Goal: Task Accomplishment & Management: Manage account settings

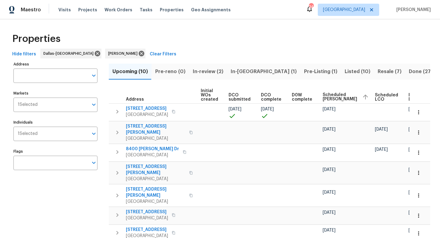
click at [207, 74] on span "In-review (2)" at bounding box center [208, 71] width 31 height 9
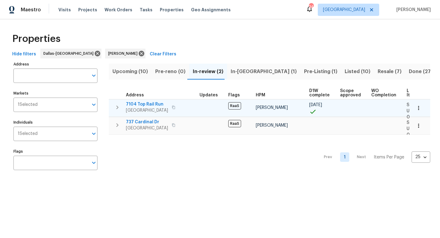
click at [148, 105] on span "7104 Top Rail Run" at bounding box center [147, 104] width 42 height 6
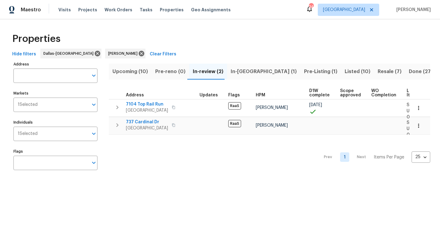
click at [249, 70] on span "In-reno (1)" at bounding box center [264, 71] width 66 height 9
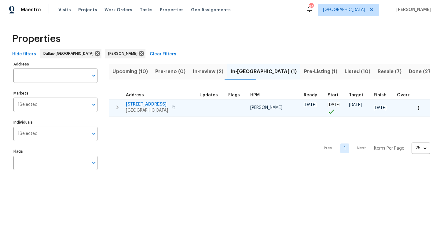
click at [139, 103] on span "7108 Brekenridge Dr" at bounding box center [147, 104] width 42 height 6
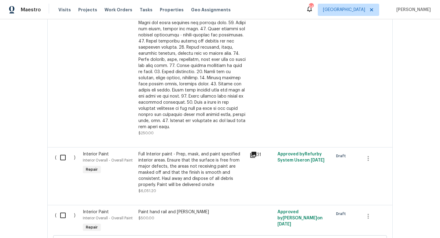
scroll to position [473, 0]
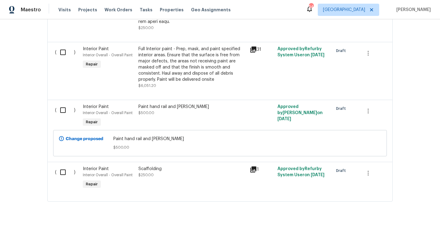
click at [61, 169] on input "checkbox" at bounding box center [65, 172] width 17 height 13
checkbox input "true"
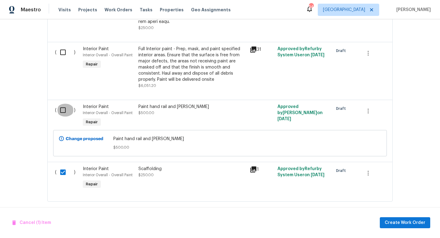
click at [64, 105] on input "checkbox" at bounding box center [65, 110] width 17 height 13
checkbox input "true"
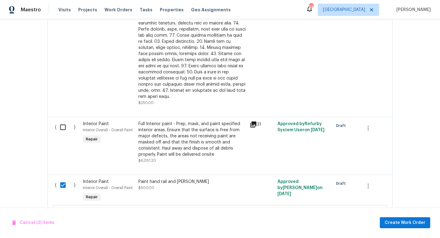
scroll to position [396, 0]
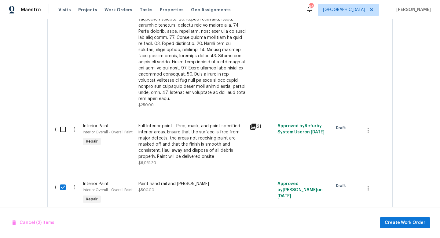
click at [61, 123] on input "checkbox" at bounding box center [65, 129] width 17 height 13
checkbox input "true"
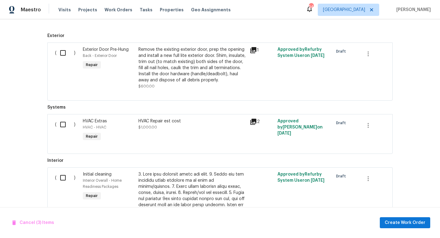
scroll to position [158, 0]
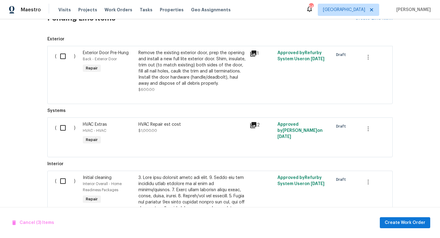
click at [60, 55] on input "checkbox" at bounding box center [65, 56] width 17 height 13
checkbox input "true"
click at [405, 224] on span "Create Work Order" at bounding box center [405, 223] width 41 height 8
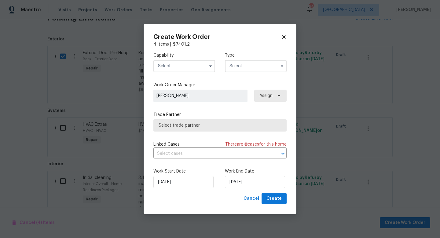
click at [188, 65] on input "text" at bounding box center [184, 66] width 62 height 12
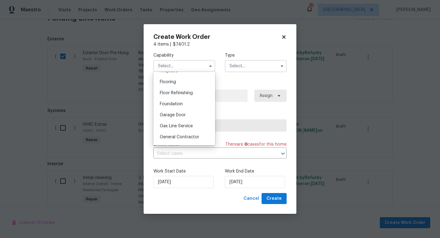
scroll to position [235, 0]
click at [180, 136] on span "General Contractor" at bounding box center [179, 136] width 39 height 4
type input "General Contractor"
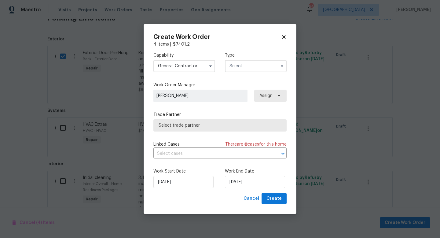
click at [259, 69] on input "text" at bounding box center [256, 66] width 62 height 12
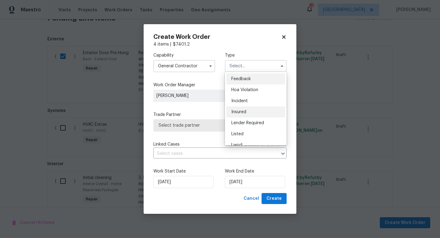
scroll to position [73, 0]
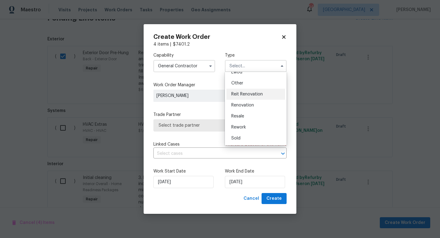
click at [257, 97] on div "Reit Renovation" at bounding box center [255, 94] width 59 height 11
type input "Reit Renovation"
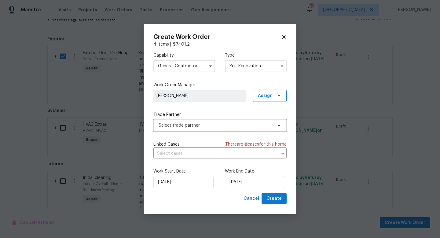
click at [211, 123] on span "Select trade partner" at bounding box center [216, 125] width 114 height 6
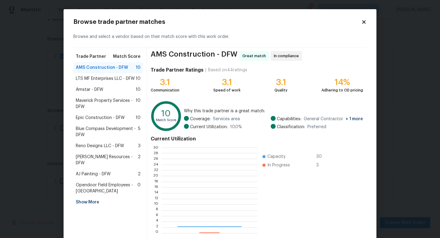
scroll to position [86, 96]
click at [105, 99] on span "Maverick Property Services - DFW" at bounding box center [106, 103] width 60 height 12
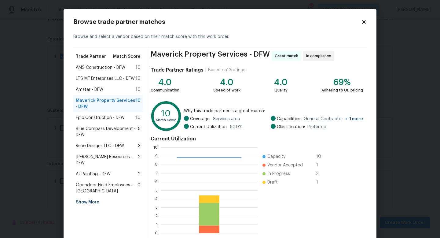
scroll to position [32, 0]
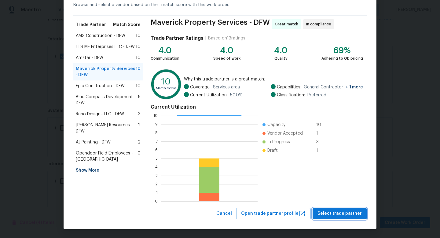
click at [330, 214] on span "Select trade partner" at bounding box center [340, 214] width 44 height 8
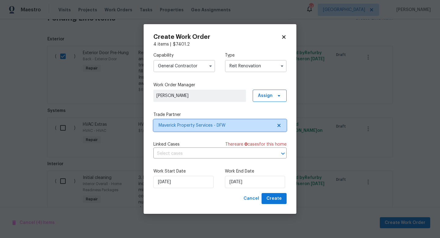
scroll to position [0, 0]
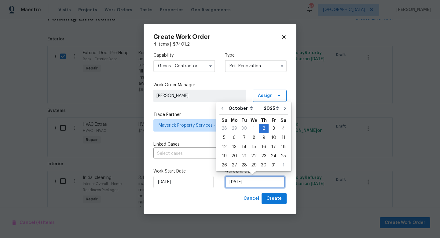
click at [238, 182] on input "10/2/2025" at bounding box center [255, 182] width 60 height 12
click at [252, 147] on div "15" at bounding box center [254, 146] width 10 height 9
type input "10/15/2025"
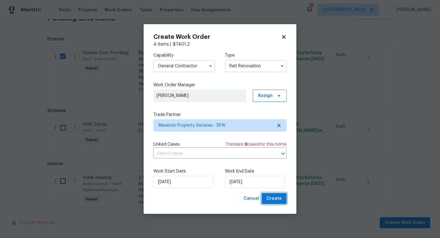
click at [271, 197] on span "Create" at bounding box center [273, 199] width 15 height 8
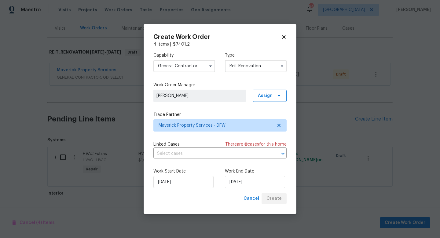
scroll to position [174, 0]
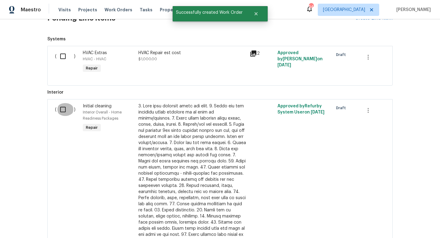
click at [61, 108] on input "checkbox" at bounding box center [65, 109] width 17 height 13
checkbox input "true"
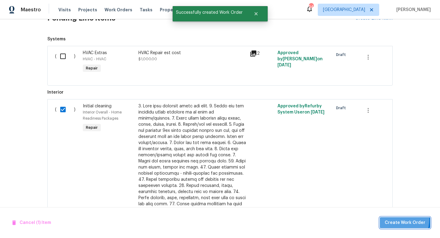
click at [397, 219] on span "Create Work Order" at bounding box center [405, 223] width 41 height 8
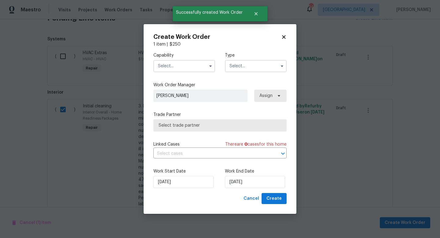
click at [178, 68] on input "text" at bounding box center [184, 66] width 62 height 12
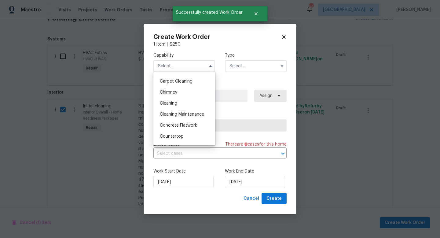
scroll to position [67, 0]
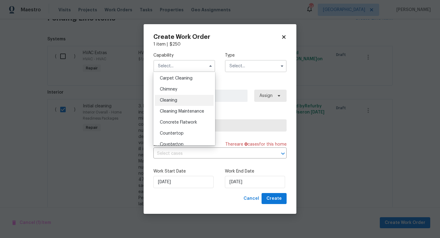
click at [179, 97] on div "Cleaning" at bounding box center [184, 100] width 59 height 11
type input "Cleaning"
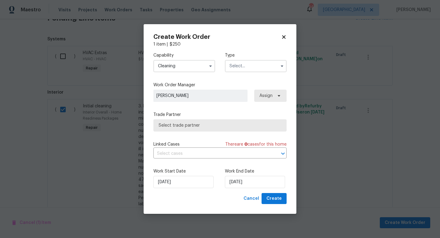
click at [263, 68] on input "text" at bounding box center [256, 66] width 62 height 12
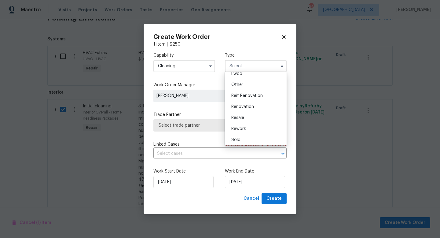
scroll to position [73, 0]
click at [246, 94] on span "Reit Renovation" at bounding box center [246, 94] width 31 height 4
type input "Reit Renovation"
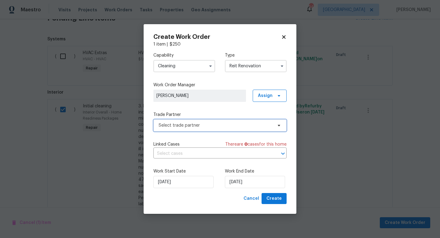
click at [187, 128] on span "Select trade partner" at bounding box center [216, 125] width 114 height 6
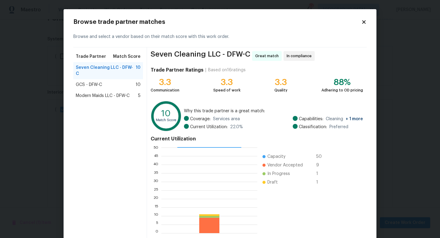
scroll to position [32, 0]
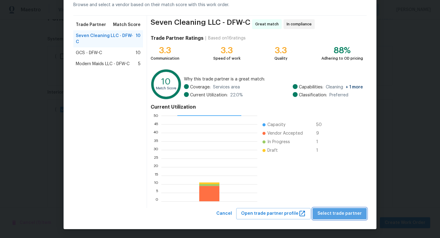
click at [347, 211] on span "Select trade partner" at bounding box center [340, 214] width 44 height 8
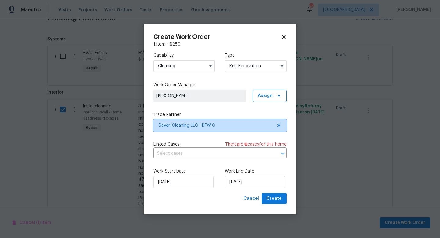
scroll to position [0, 0]
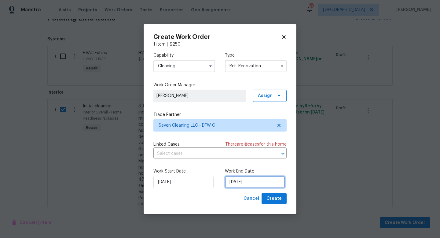
click at [237, 181] on input "10/2/2025" at bounding box center [255, 182] width 60 height 12
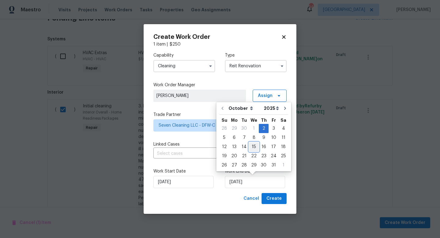
click at [250, 145] on div "15" at bounding box center [254, 146] width 10 height 9
type input "10/15/2025"
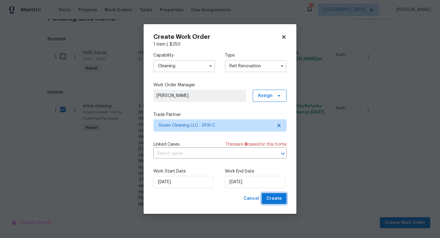
click at [271, 200] on span "Create" at bounding box center [273, 199] width 15 height 8
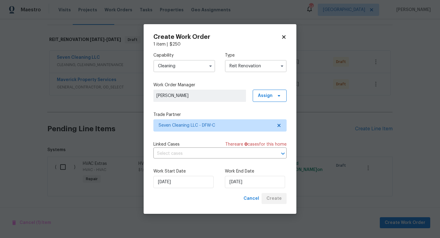
scroll to position [86, 0]
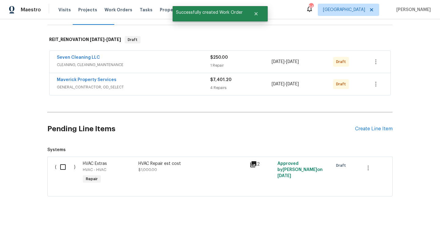
click at [62, 167] on input "checkbox" at bounding box center [65, 166] width 17 height 13
checkbox input "true"
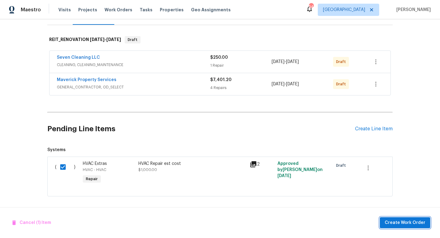
click at [395, 222] on span "Create Work Order" at bounding box center [405, 223] width 41 height 8
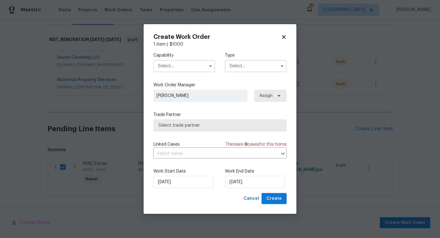
click at [194, 71] on input "text" at bounding box center [184, 66] width 62 height 12
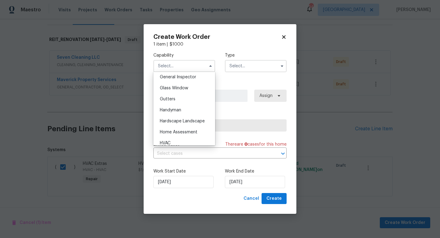
scroll to position [308, 0]
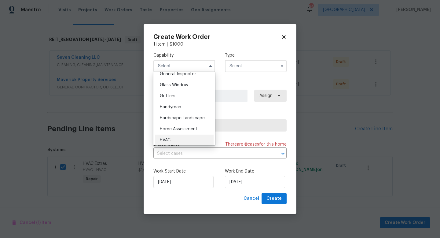
click at [171, 138] on div "HVAC" at bounding box center [184, 139] width 59 height 11
type input "HVAC"
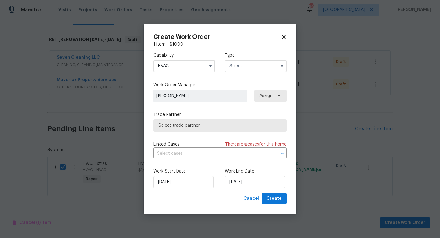
scroll to position [321, 0]
click at [256, 65] on input "text" at bounding box center [256, 66] width 62 height 12
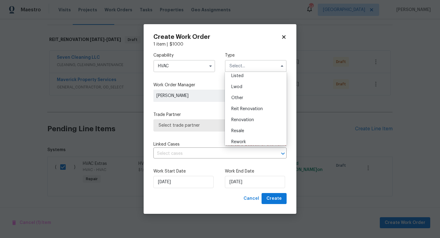
scroll to position [73, 0]
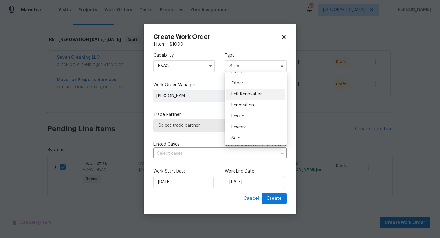
click at [247, 92] on span "Reit Renovation" at bounding box center [246, 94] width 31 height 4
type input "Reit Renovation"
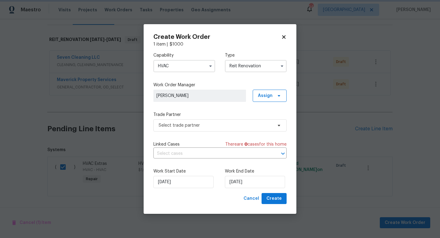
scroll to position [0, 0]
click at [196, 136] on div "Capability HVAC Type Reit Renovation Work Order Manager Spencer Kleintop Assign…" at bounding box center [219, 119] width 133 height 145
click at [198, 127] on span "Select trade partner" at bounding box center [216, 125] width 114 height 6
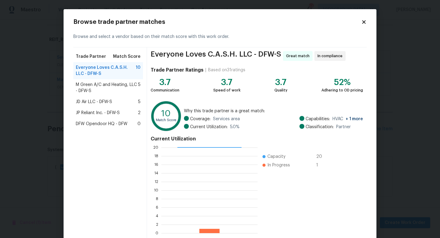
scroll to position [32, 0]
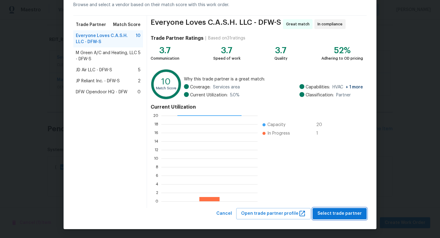
click at [328, 213] on span "Select trade partner" at bounding box center [340, 214] width 44 height 8
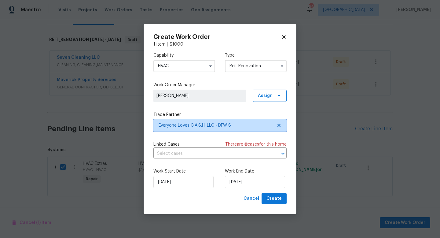
scroll to position [0, 0]
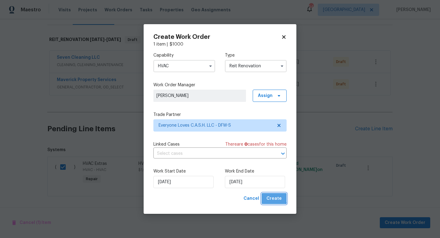
click at [275, 197] on span "Create" at bounding box center [273, 199] width 15 height 8
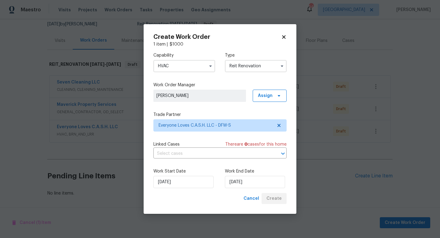
scroll to position [61, 0]
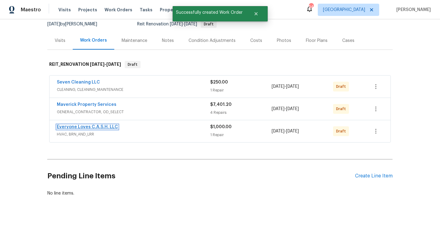
click at [82, 127] on link "Everyone Loves C.A.S.H. LLC" at bounding box center [87, 127] width 61 height 4
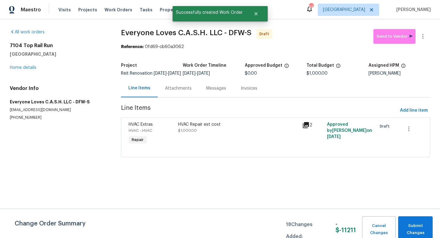
click at [187, 132] on span "$1,000.00" at bounding box center [187, 131] width 19 height 4
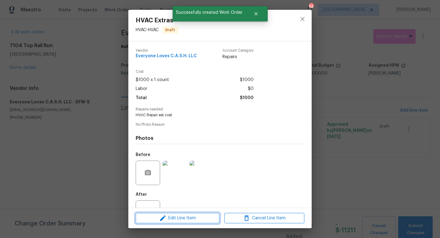
click at [167, 214] on span "Edit Line Item" at bounding box center [178, 218] width 80 height 8
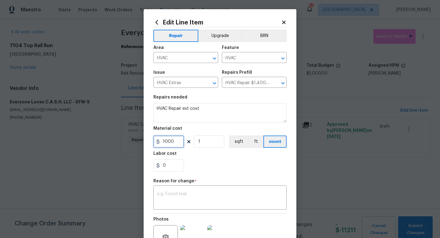
drag, startPoint x: 178, startPoint y: 143, endPoint x: 105, endPoint y: 138, distance: 73.5
click at [105, 138] on div "Edit Line Item Repair Upgrade BRN Area HVAC ​ Feature HVAC ​ Issue HVAC Extras …" at bounding box center [220, 119] width 440 height 238
type input "75"
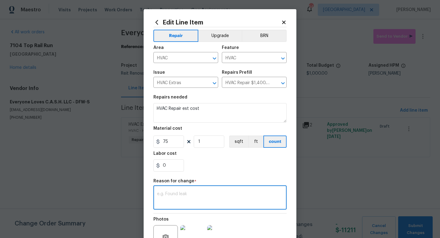
click at [177, 194] on textarea at bounding box center [220, 198] width 126 height 13
type textarea "CO"
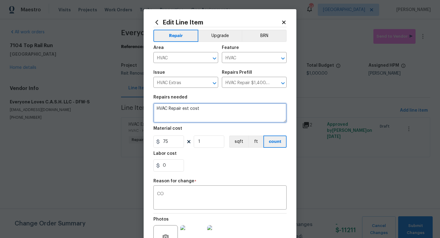
drag, startPoint x: 207, startPoint y: 109, endPoint x: 114, endPoint y: 108, distance: 92.3
click at [114, 108] on div "Edit Line Item Repair Upgrade BRN Area HVAC ​ Feature HVAC ​ Issue HVAC Extras …" at bounding box center [220, 119] width 440 height 238
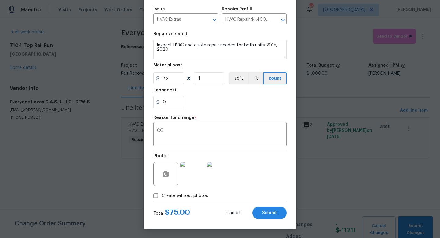
click at [192, 173] on img at bounding box center [192, 174] width 24 height 24
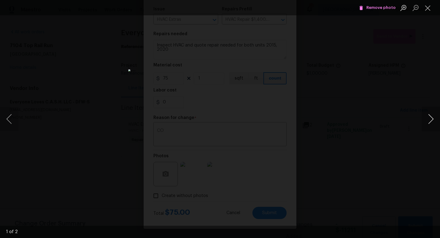
click at [430, 115] on button "Next image" at bounding box center [431, 119] width 18 height 24
click at [428, 9] on button "Close lightbox" at bounding box center [428, 7] width 12 height 11
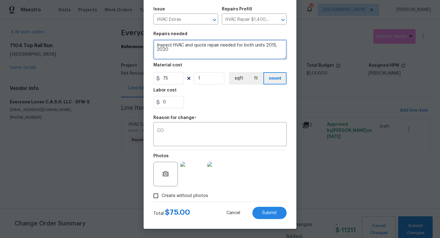
click at [273, 44] on textarea "Inspect HVAC and quote repair needed for both units 2015, 2020" at bounding box center [219, 50] width 133 height 20
click at [182, 51] on textarea "Inspect HVAC and quote repair needed for both units 2013, 2020" at bounding box center [219, 50] width 133 height 20
type textarea "Inspect HVAC and quote repair needed for both units 2013, 2020. No work till qu…"
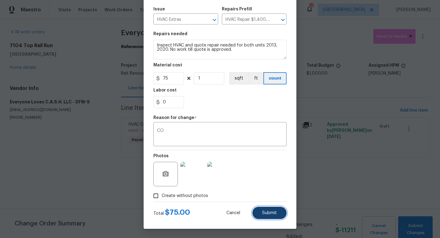
click at [274, 210] on button "Submit" at bounding box center [269, 213] width 34 height 12
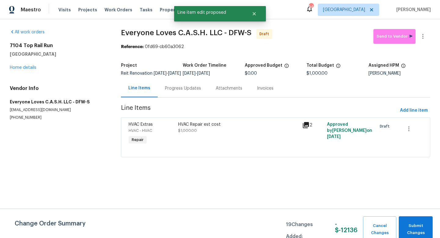
scroll to position [0, 0]
click at [422, 231] on span "Submit Changes" at bounding box center [416, 229] width 28 height 14
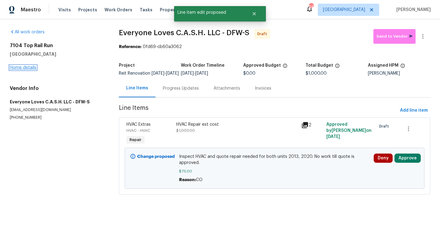
click at [20, 68] on link "Home details" at bounding box center [23, 67] width 27 height 4
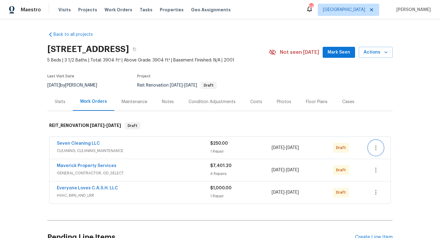
click at [374, 145] on icon "button" at bounding box center [375, 147] width 7 height 7
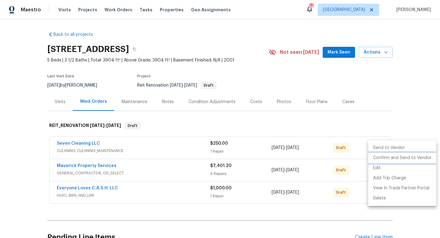
click at [394, 160] on li "Confirm and Send to Vendor" at bounding box center [402, 158] width 68 height 10
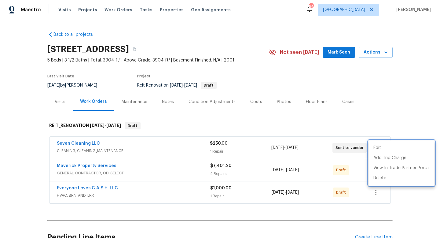
click at [353, 168] on div at bounding box center [220, 119] width 440 height 238
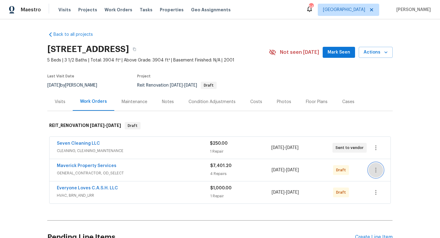
click at [376, 169] on icon "button" at bounding box center [375, 169] width 7 height 7
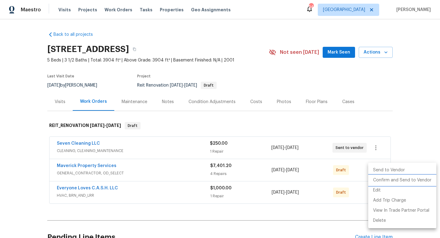
click at [391, 181] on li "Confirm and Send to Vendor" at bounding box center [402, 180] width 68 height 10
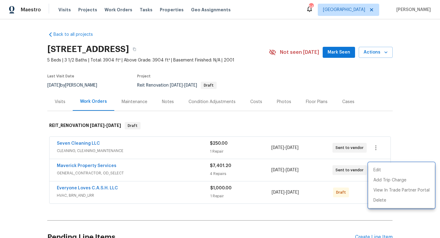
click at [327, 189] on div at bounding box center [220, 119] width 440 height 238
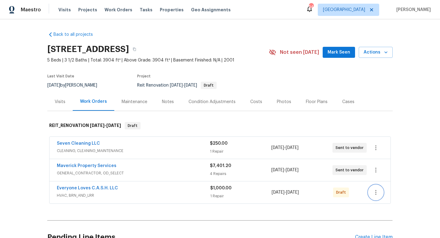
click at [374, 192] on icon "button" at bounding box center [375, 192] width 7 height 7
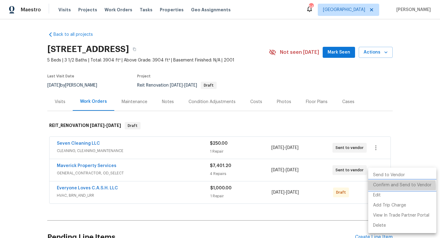
click at [394, 186] on li "Confirm and Send to Vendor" at bounding box center [402, 185] width 68 height 10
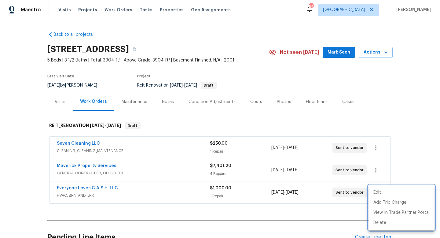
click at [328, 53] on div at bounding box center [220, 119] width 440 height 238
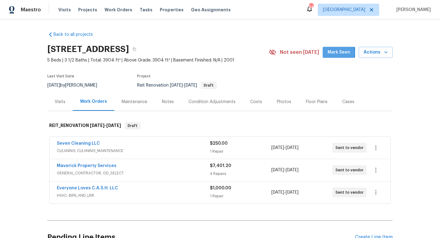
click at [328, 53] on button "Mark Seen" at bounding box center [339, 52] width 32 height 11
click at [167, 104] on div "Notes" at bounding box center [168, 102] width 12 height 6
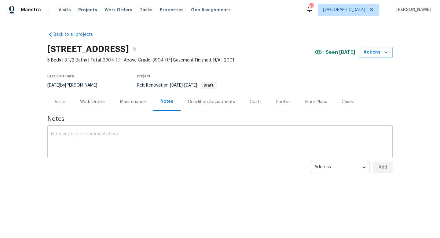
click at [128, 136] on textarea at bounding box center [220, 142] width 338 height 21
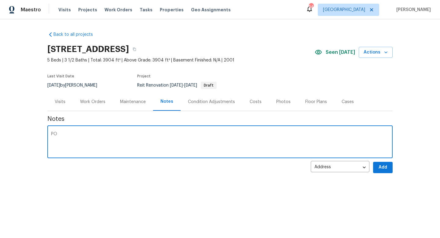
type textarea "P"
click at [166, 134] on textarea "Only partial approval on home. Interior paint, scaffolding, back door, hvac, an…" at bounding box center [220, 142] width 338 height 21
click at [281, 134] on textarea "Only partial approval on home. Interior paint, scaffolding, banister and handra…" at bounding box center [220, 142] width 338 height 21
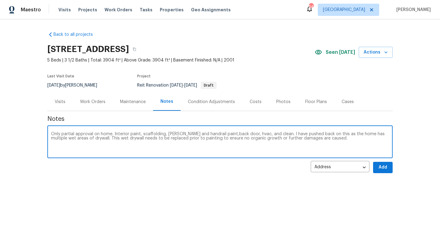
paste textarea "https://opendoor.slack.com/archives/C07MY6AKJKG/p1758648340776209"
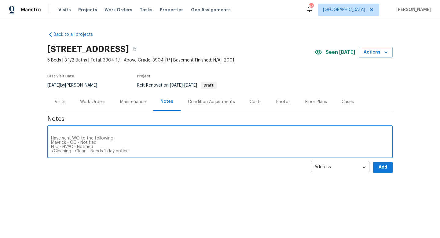
scroll to position [21, 0]
type textarea "Only partial approval on home. Interior paint, scaffolding, banister and handra…"
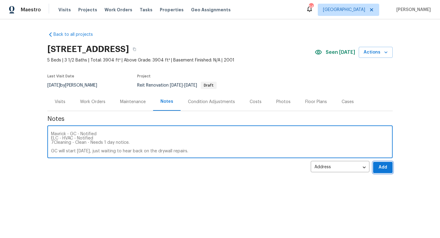
click at [385, 164] on span "Add" at bounding box center [383, 168] width 10 height 8
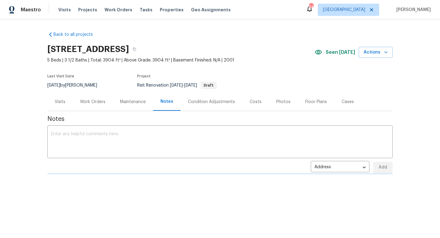
scroll to position [0, 0]
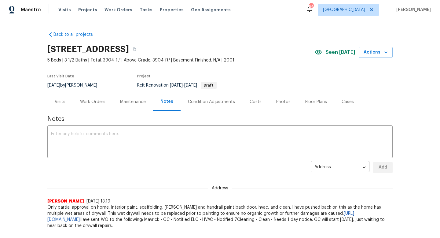
click at [90, 102] on div "Work Orders" at bounding box center [92, 102] width 25 height 6
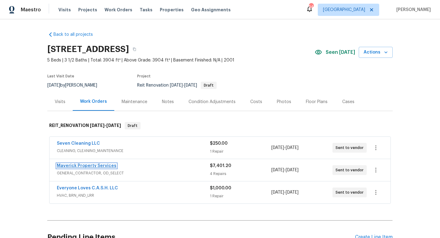
click at [89, 164] on link "Maverick Property Services" at bounding box center [87, 166] width 60 height 4
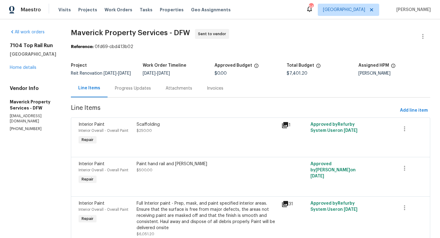
click at [151, 91] on div "Progress Updates" at bounding box center [133, 88] width 36 height 6
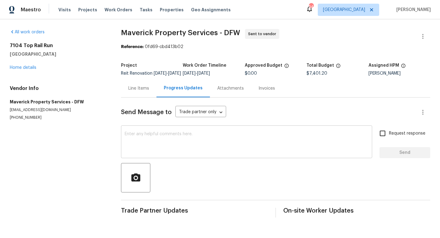
click at [138, 149] on textarea at bounding box center [247, 142] width 244 height 21
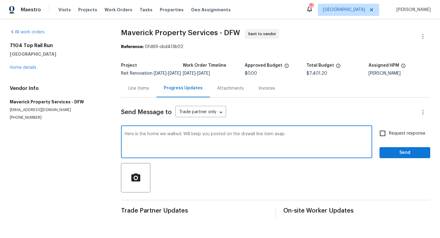
type textarea "Here is the home we walked. Will keep you posted on the drywall line item asap."
click at [383, 140] on input "Request response" at bounding box center [382, 133] width 13 height 13
checkbox input "true"
click at [180, 138] on textarea "Here is the home we walked. Will keep you posted on the drywall line item asap." at bounding box center [247, 142] width 244 height 21
type textarea "Here is the home we walked and talked about earlier on the phone. Will keep you…"
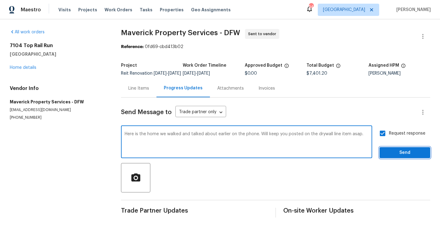
click at [396, 156] on span "Send" at bounding box center [404, 153] width 41 height 8
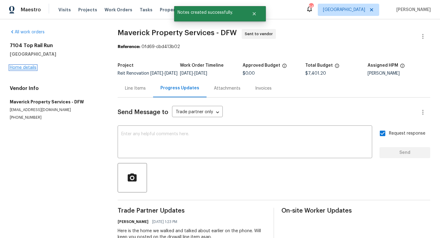
click at [18, 66] on link "Home details" at bounding box center [23, 67] width 27 height 4
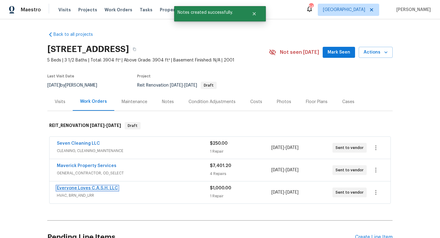
click at [73, 187] on link "Everyone Loves C.A.S.H. LLC" at bounding box center [87, 188] width 61 height 4
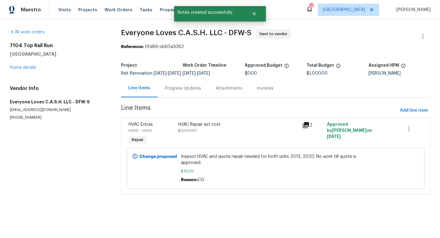
click at [165, 91] on div "Progress Updates" at bounding box center [183, 88] width 36 height 6
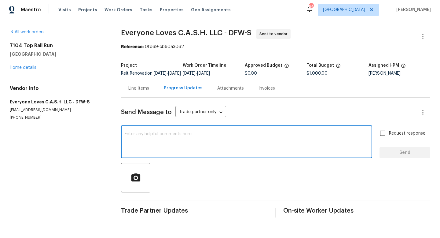
click at [151, 139] on textarea at bounding box center [247, 142] width 244 height 21
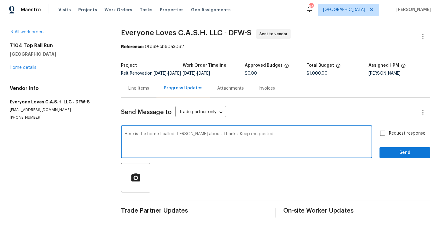
type textarea "Here is the home I called Glen about. Thanks. Keep me posted."
click at [384, 140] on input "Request response" at bounding box center [382, 133] width 13 height 13
checkbox input "true"
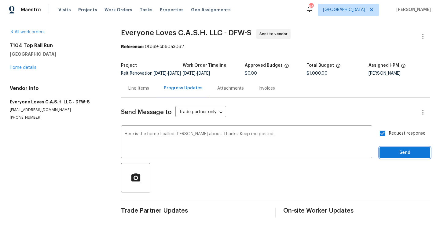
click at [400, 156] on span "Send" at bounding box center [404, 153] width 41 height 8
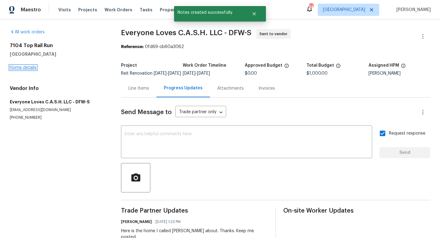
click at [28, 67] on link "Home details" at bounding box center [23, 67] width 27 height 4
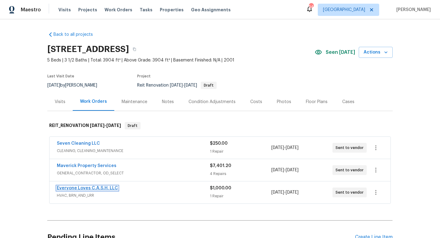
click at [100, 189] on link "Everyone Loves C.A.S.H. LLC" at bounding box center [87, 188] width 61 height 4
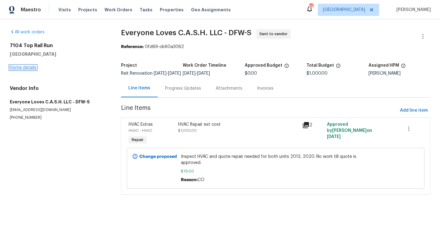
click at [29, 66] on link "Home details" at bounding box center [23, 67] width 27 height 4
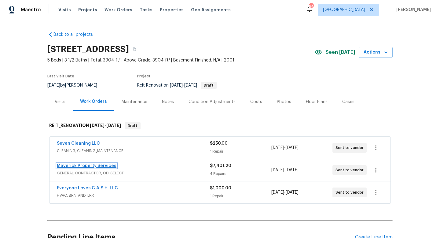
click at [81, 165] on link "Maverick Property Services" at bounding box center [87, 166] width 60 height 4
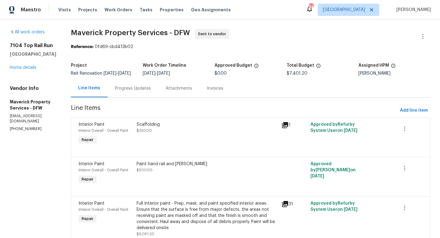
click at [28, 71] on div "All work orders 7104 Top Rail Run Fort Worth, TX 76179 Home details Vendor Info…" at bounding box center [33, 80] width 46 height 102
click at [26, 66] on link "Home details" at bounding box center [23, 67] width 27 height 4
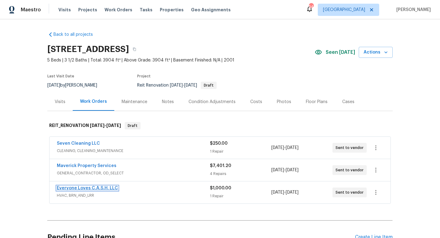
click at [71, 187] on link "Everyone Loves C.A.S.H. LLC" at bounding box center [87, 188] width 61 height 4
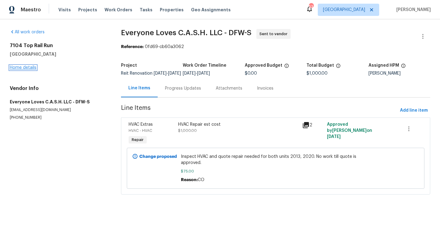
click at [19, 69] on link "Home details" at bounding box center [23, 67] width 27 height 4
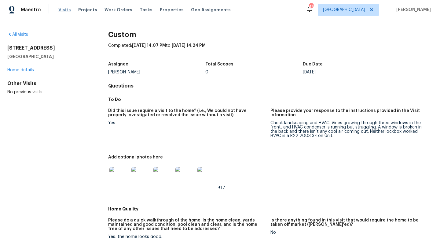
click at [66, 10] on span "Visits" at bounding box center [64, 10] width 13 height 6
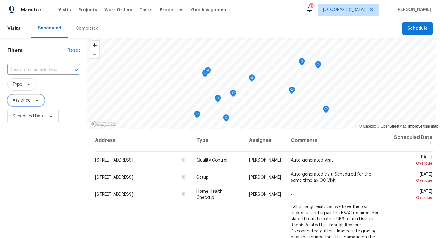
click at [28, 101] on span "Assignee" at bounding box center [22, 100] width 18 height 6
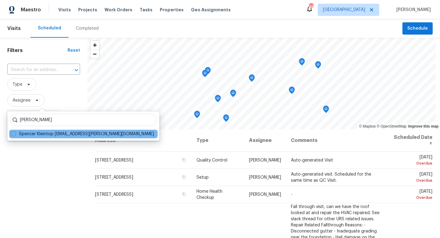
type input "[PERSON_NAME]"
click at [14, 133] on span at bounding box center [13, 133] width 5 height 5
click at [14, 133] on input "Spencer Kleintop spencer.kleintop@opendoor.com" at bounding box center [13, 133] width 4 height 4
checkbox input "true"
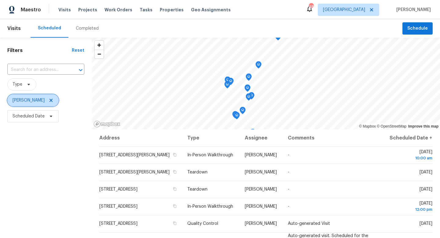
click at [53, 99] on icon at bounding box center [51, 100] width 3 height 3
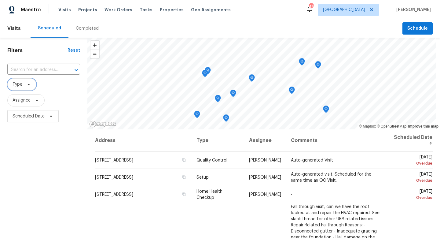
click at [21, 84] on span "Type" at bounding box center [18, 84] width 10 height 6
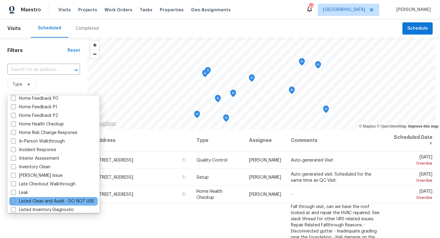
scroll to position [198, 0]
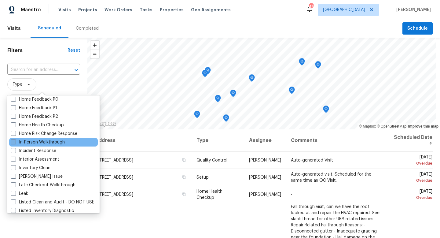
click at [12, 141] on span at bounding box center [13, 141] width 5 height 5
click at [12, 141] on input "In-Person Walkthrough" at bounding box center [13, 141] width 4 height 4
checkbox input "true"
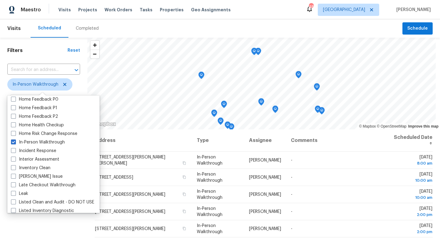
click at [37, 53] on h1 "Filters" at bounding box center [37, 50] width 60 height 6
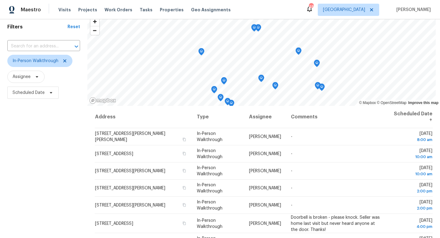
scroll to position [21, 0]
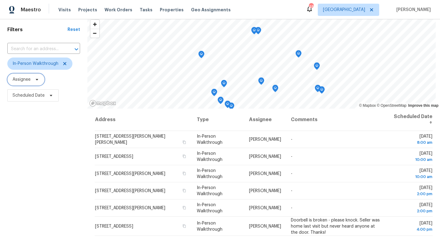
click at [32, 75] on span "Assignee" at bounding box center [25, 79] width 37 height 12
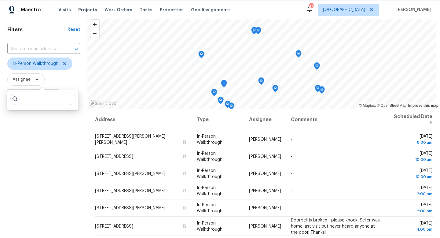
click at [32, 75] on span "Assignee" at bounding box center [25, 79] width 37 height 12
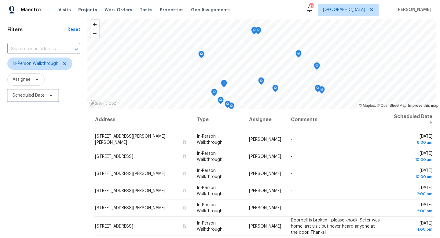
click at [39, 98] on span "Scheduled Date" at bounding box center [29, 95] width 32 height 6
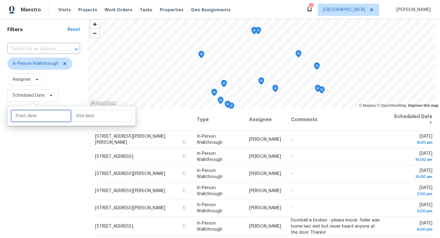
select select "9"
select select "2025"
select select "10"
select select "2025"
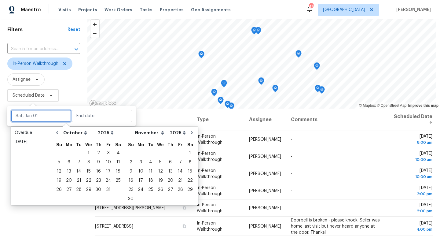
click at [29, 117] on input "text" at bounding box center [41, 116] width 60 height 12
click at [108, 152] on div "3" at bounding box center [108, 153] width 10 height 9
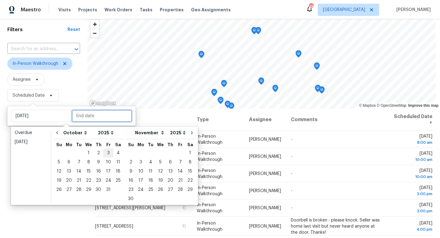
type input "[DATE]"
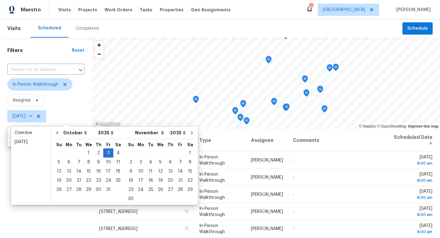
type input "Sat, Oct 04"
type input "[DATE]"
click at [68, 161] on div "6" at bounding box center [69, 162] width 10 height 9
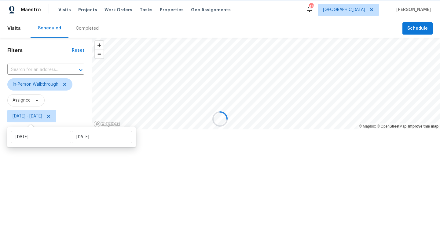
type input "[DATE]"
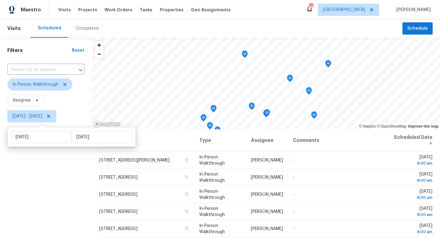
click at [54, 173] on div "Filters Reset ​ In-Person Walkthrough Assignee Fri, Oct 03 - Mon, Oct 06" at bounding box center [46, 179] width 92 height 282
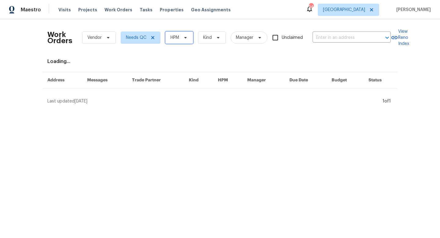
click at [186, 39] on icon at bounding box center [185, 37] width 5 height 5
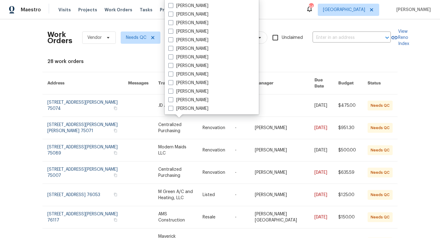
scroll to position [341, 0]
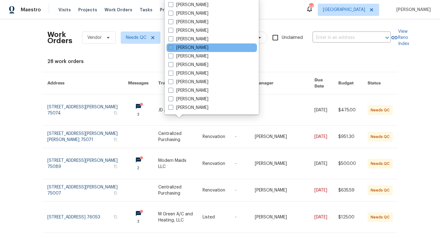
click at [186, 47] on label "[PERSON_NAME]" at bounding box center [188, 48] width 40 height 6
click at [172, 47] on input "[PERSON_NAME]" at bounding box center [170, 47] width 4 height 4
checkbox input "true"
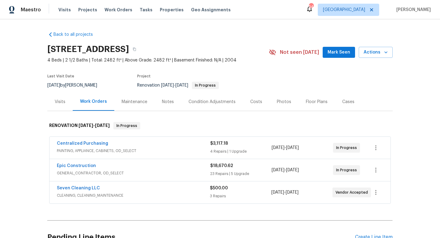
click at [326, 51] on button "Mark Seen" at bounding box center [339, 52] width 32 height 11
click at [162, 101] on div "Notes" at bounding box center [168, 102] width 12 height 6
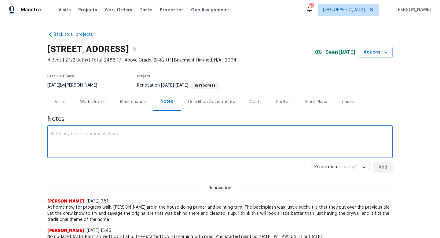
click at [86, 144] on textarea at bounding box center [220, 142] width 338 height 21
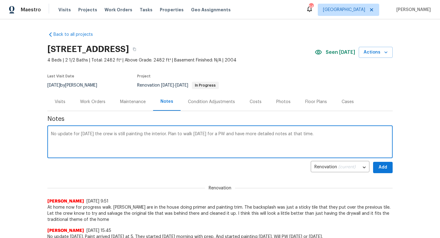
type textarea "No update for [DATE] the crew is still painting the interior. Plan to walk [DAT…"
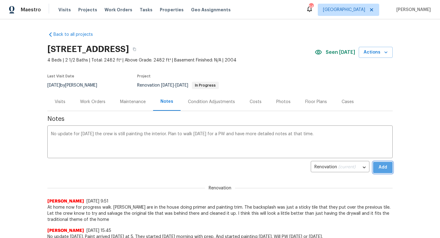
click at [385, 171] on button "Add" at bounding box center [383, 167] width 20 height 11
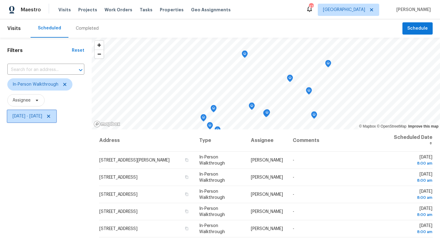
click at [51, 116] on icon at bounding box center [48, 116] width 5 height 5
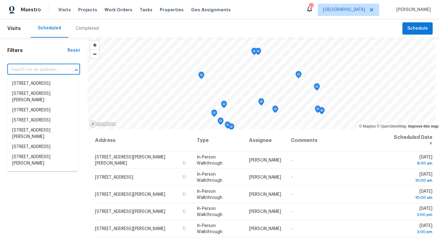
click at [35, 69] on input "text" at bounding box center [35, 69] width 56 height 9
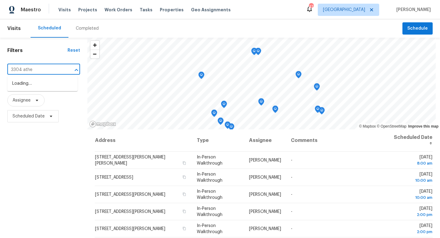
type input "3304 [GEOGRAPHIC_DATA]"
click at [43, 85] on li "[STREET_ADDRESS]" at bounding box center [42, 84] width 70 height 10
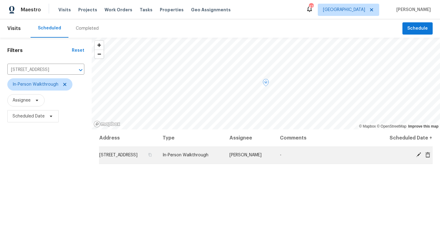
click at [419, 153] on icon at bounding box center [418, 154] width 5 height 5
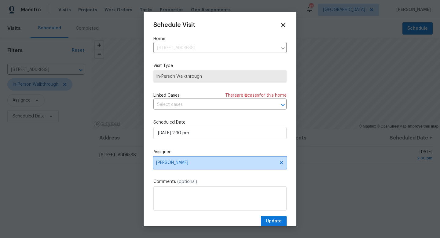
click at [186, 164] on span "[PERSON_NAME]" at bounding box center [216, 162] width 120 height 5
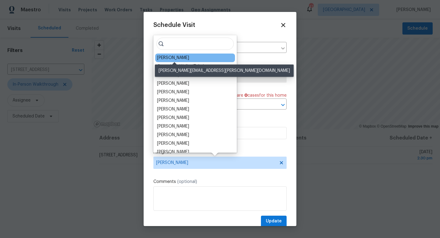
click at [170, 59] on div "[PERSON_NAME]" at bounding box center [173, 58] width 32 height 6
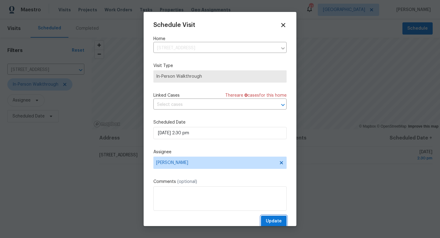
click at [277, 219] on span "Update" at bounding box center [274, 221] width 16 height 8
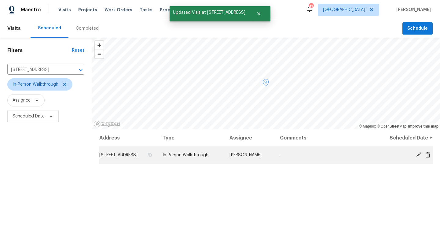
click at [418, 153] on icon at bounding box center [419, 155] width 6 height 6
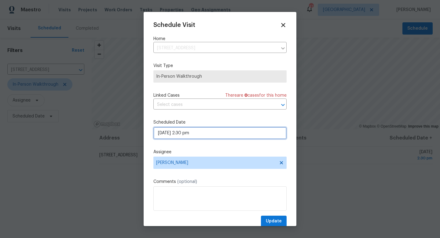
click at [186, 133] on input "[DATE] 2:30 pm" at bounding box center [219, 133] width 133 height 12
select select "pm"
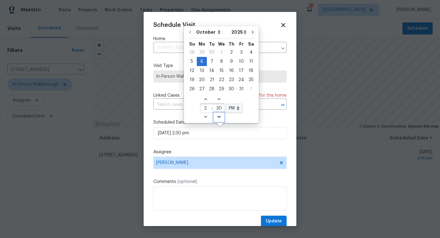
click at [218, 117] on icon "Decrease minutes" at bounding box center [219, 116] width 5 height 5
type input "[DATE] 2:29 pm"
type input "29"
click at [218, 117] on icon "Decrease minutes" at bounding box center [219, 116] width 5 height 5
type input "[DATE] 2:28 pm"
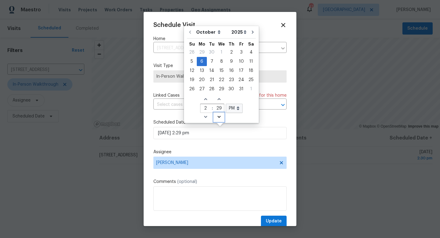
type input "28"
click at [218, 117] on icon "Decrease minutes" at bounding box center [219, 116] width 5 height 5
type input "[DATE] 2:27 pm"
type input "27"
click at [218, 117] on icon "Decrease minutes" at bounding box center [219, 116] width 5 height 5
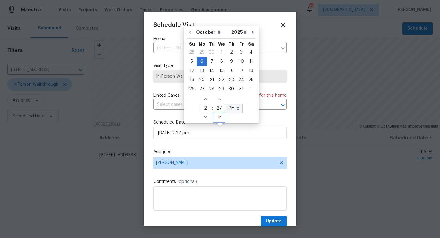
type input "[DATE] 2:26 pm"
type input "26"
click at [218, 117] on icon "Decrease minutes" at bounding box center [219, 116] width 5 height 5
type input "[DATE] 2:25 pm"
type input "25"
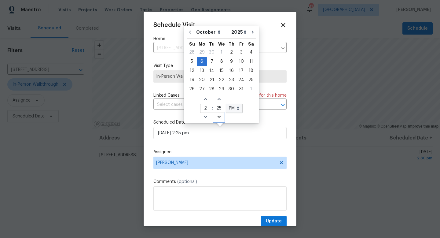
click at [218, 117] on icon "Decrease minutes" at bounding box center [219, 116] width 5 height 5
type input "[DATE] 2:24 pm"
type input "24"
click at [218, 117] on icon "Decrease minutes" at bounding box center [219, 116] width 5 height 5
type input "[DATE] 2:23 pm"
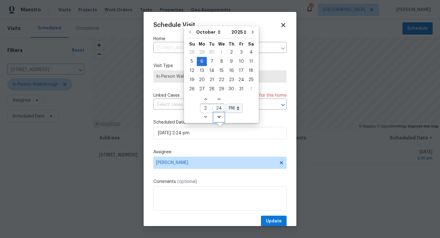
type input "23"
click at [218, 117] on icon "Decrease minutes" at bounding box center [219, 116] width 5 height 5
type input "[DATE] 2:22 pm"
type input "22"
click at [218, 117] on icon "Decrease minutes" at bounding box center [219, 116] width 5 height 5
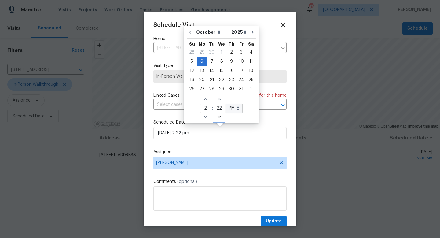
type input "[DATE] 2:21 pm"
type input "21"
click at [218, 117] on icon "Decrease minutes" at bounding box center [219, 116] width 5 height 5
type input "[DATE] 2:20 pm"
type input "20"
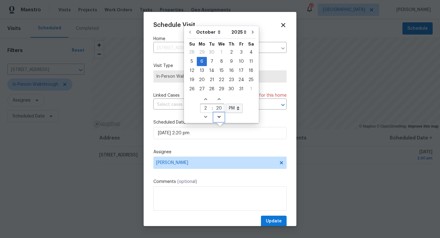
click at [218, 117] on icon "Decrease minutes" at bounding box center [219, 116] width 5 height 5
type input "[DATE] 2:19 pm"
type input "19"
click at [218, 117] on icon "Decrease minutes" at bounding box center [219, 116] width 5 height 5
type input "[DATE] 2:18 pm"
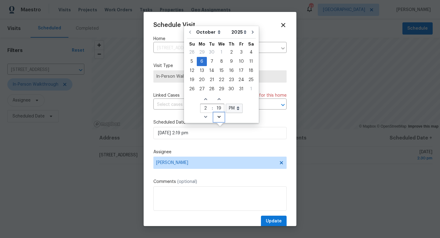
type input "18"
click at [218, 117] on icon "Decrease minutes" at bounding box center [219, 116] width 5 height 5
type input "[DATE] 2:17 pm"
type input "17"
click at [218, 117] on icon "Decrease minutes" at bounding box center [219, 116] width 5 height 5
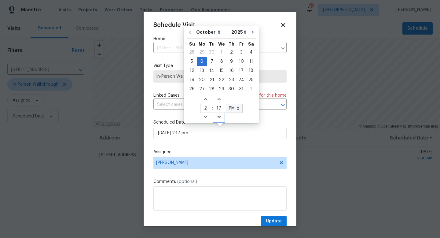
type input "[DATE] 2:16 pm"
type input "16"
click at [218, 117] on icon "Decrease minutes" at bounding box center [219, 116] width 5 height 5
type input "[DATE] 2:15 pm"
type input "15"
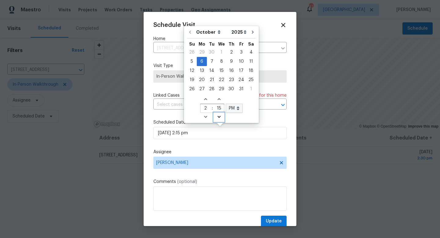
click at [218, 117] on icon "Decrease minutes" at bounding box center [219, 116] width 5 height 5
type input "[DATE] 2:14 pm"
type input "14"
click at [218, 117] on icon "Decrease minutes" at bounding box center [219, 116] width 5 height 5
type input "[DATE] 2:13 pm"
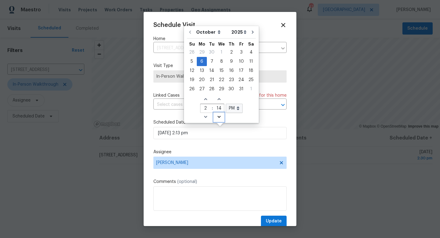
type input "13"
click at [218, 117] on icon "Decrease minutes" at bounding box center [219, 116] width 5 height 5
type input "[DATE] 2:12 pm"
type input "12"
click at [218, 117] on icon "Decrease minutes" at bounding box center [219, 116] width 5 height 5
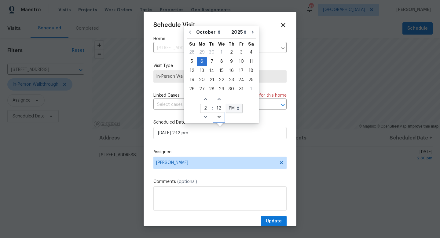
type input "[DATE] 2:11 pm"
type input "11"
click at [218, 117] on icon "Decrease minutes" at bounding box center [219, 116] width 5 height 5
type input "[DATE] 2:10 pm"
type input "10"
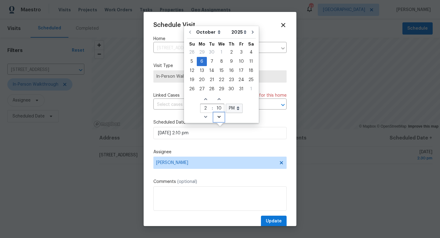
click at [218, 117] on icon "Decrease minutes" at bounding box center [219, 116] width 5 height 5
type input "[DATE] 2:09 pm"
type input "09"
click at [218, 117] on icon "Decrease minutes" at bounding box center [219, 116] width 5 height 5
type input "[DATE] 2:08 pm"
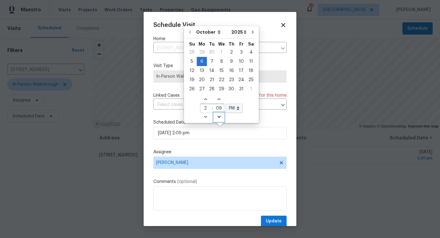
type input "08"
click at [218, 117] on icon "Decrease minutes" at bounding box center [219, 116] width 5 height 5
type input "[DATE] 2:07 pm"
type input "07"
click at [218, 117] on icon "Decrease minutes" at bounding box center [219, 116] width 5 height 5
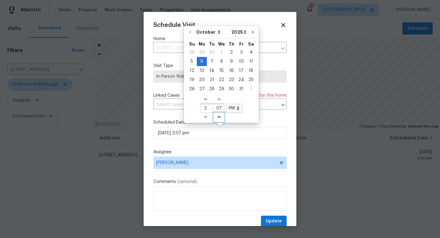
type input "[DATE] 2:06 pm"
type input "06"
click at [218, 117] on icon "Decrease minutes" at bounding box center [219, 116] width 5 height 5
type input "[DATE] 2:05 pm"
type input "05"
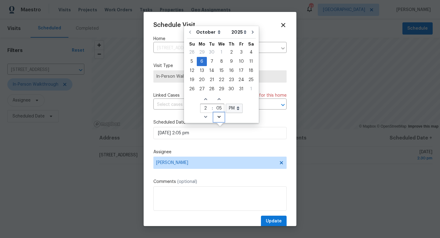
click at [218, 117] on icon "Decrease minutes" at bounding box center [219, 116] width 5 height 5
type input "[DATE] 2:04 pm"
type input "04"
click at [218, 117] on icon "Decrease minutes" at bounding box center [219, 116] width 5 height 5
type input "[DATE] 2:03 pm"
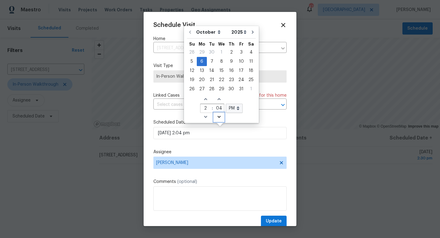
type input "03"
click at [218, 117] on icon "Decrease minutes" at bounding box center [219, 116] width 5 height 5
type input "[DATE] 2:02 pm"
type input "02"
click at [218, 117] on icon "Decrease minutes" at bounding box center [219, 116] width 5 height 5
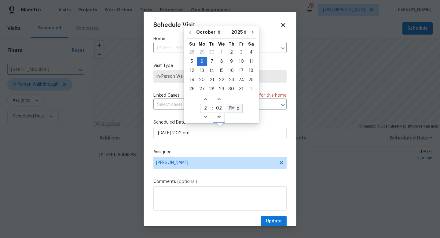
type input "[DATE] 2:01 pm"
type input "01"
click at [218, 117] on icon "Decrease minutes" at bounding box center [219, 116] width 5 height 5
type input "[DATE] 2:00 pm"
type input "00"
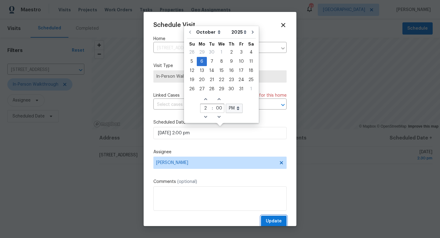
click at [274, 220] on span "Update" at bounding box center [274, 221] width 16 height 8
